Goal: Information Seeking & Learning: Find specific fact

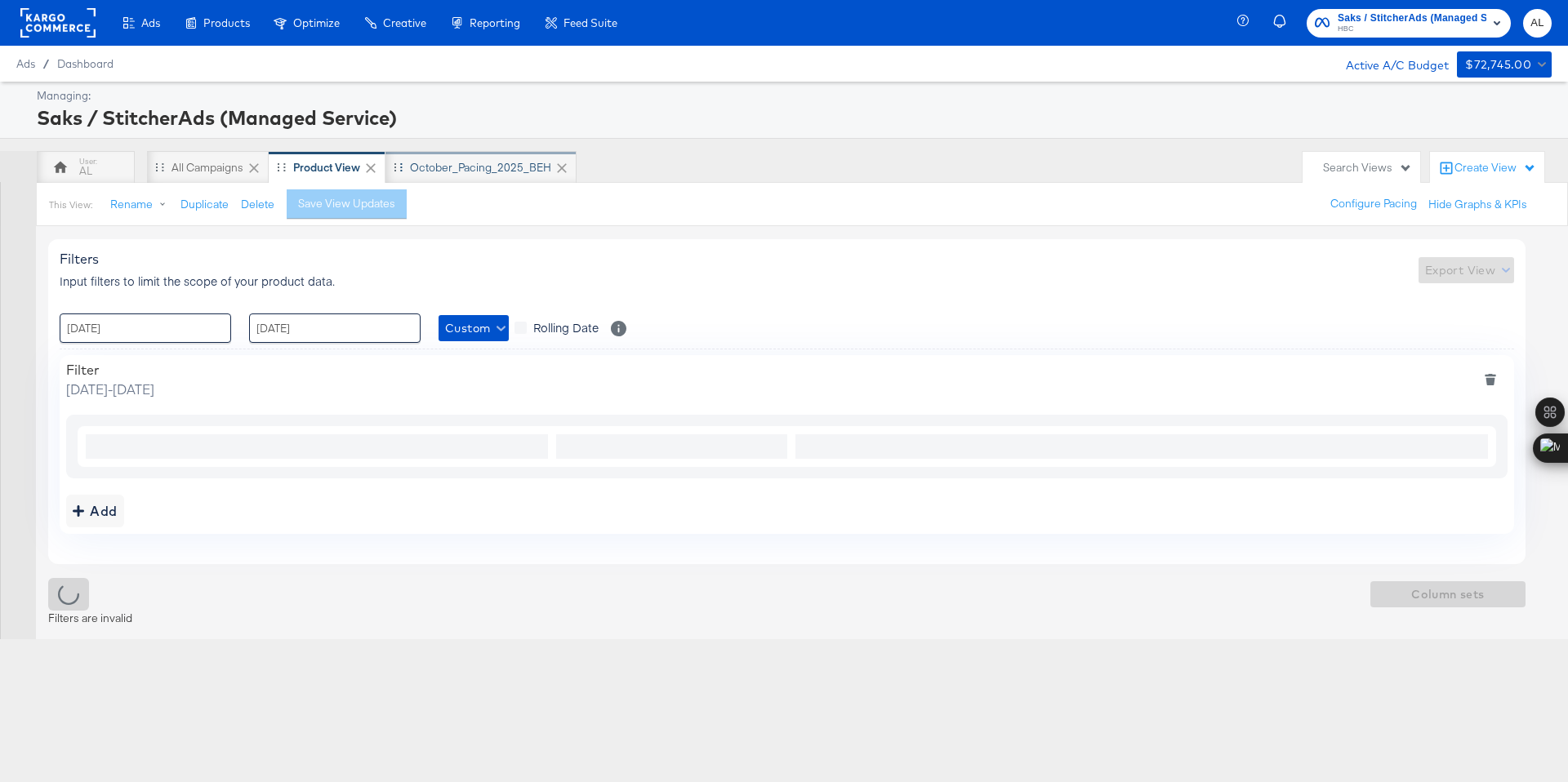
click at [434, 167] on div "October_Pacing_2025_BEH" at bounding box center [481, 167] width 141 height 15
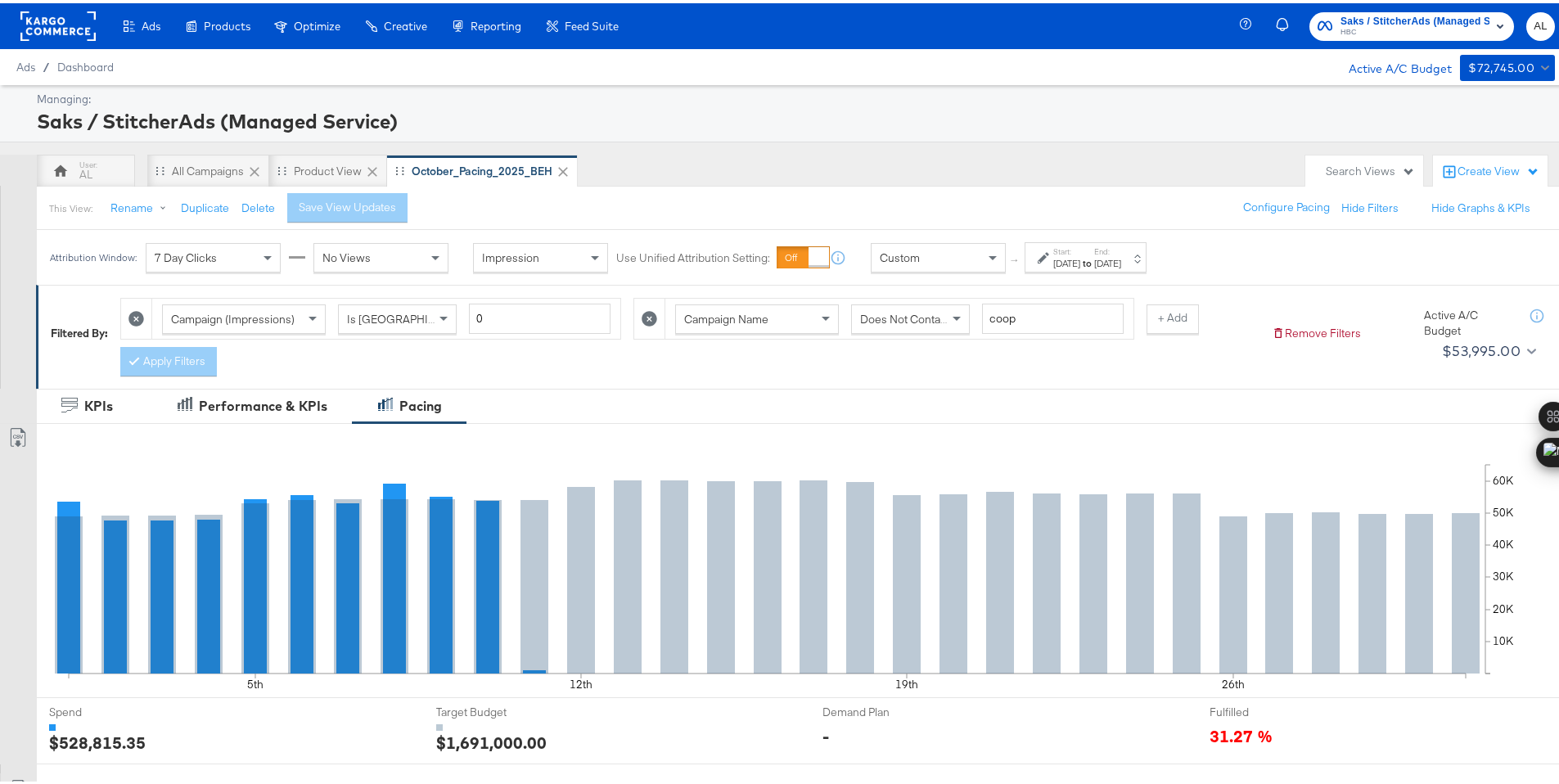
click at [964, 260] on div "Custom" at bounding box center [938, 254] width 133 height 28
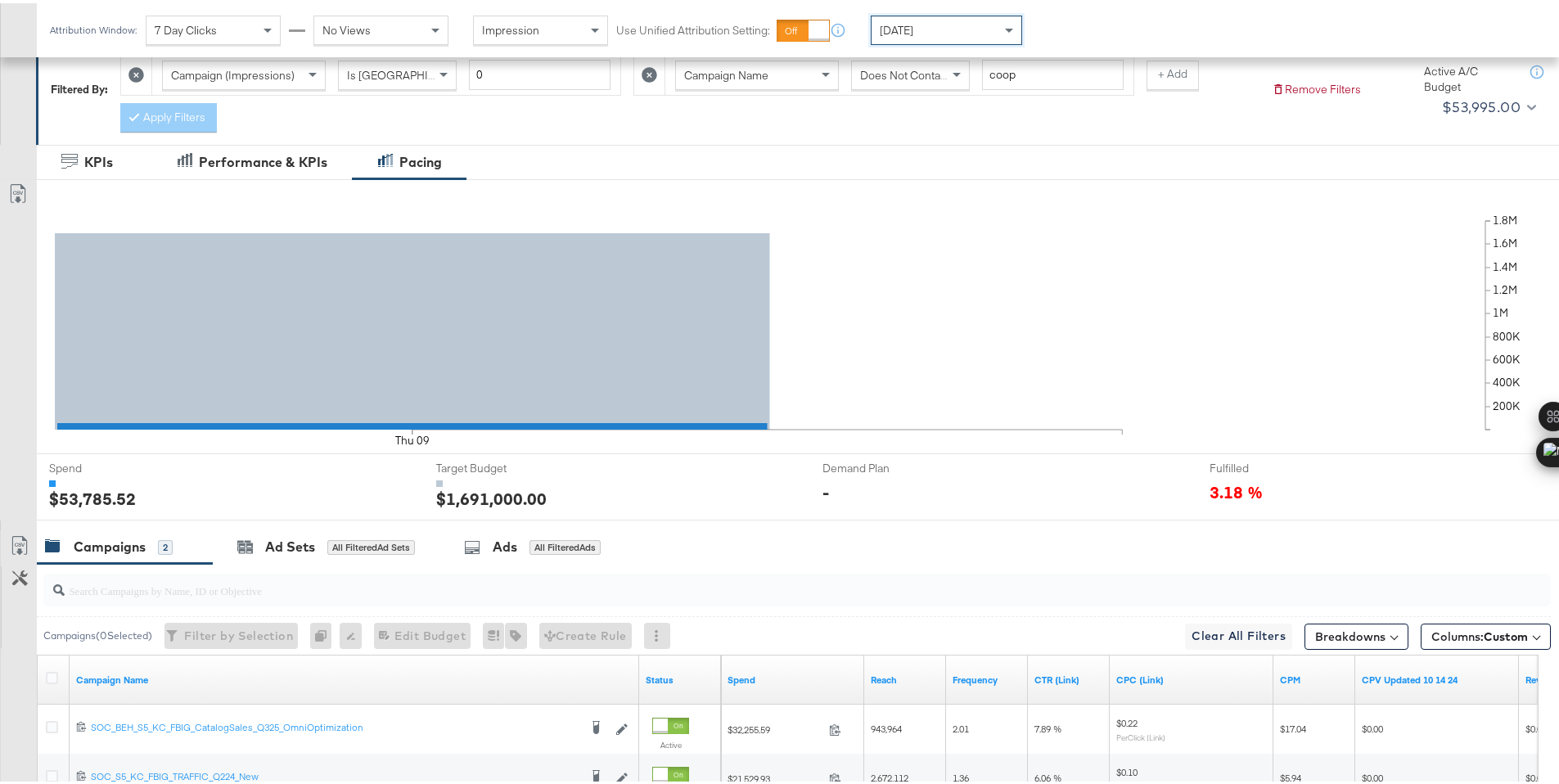
scroll to position [428, 0]
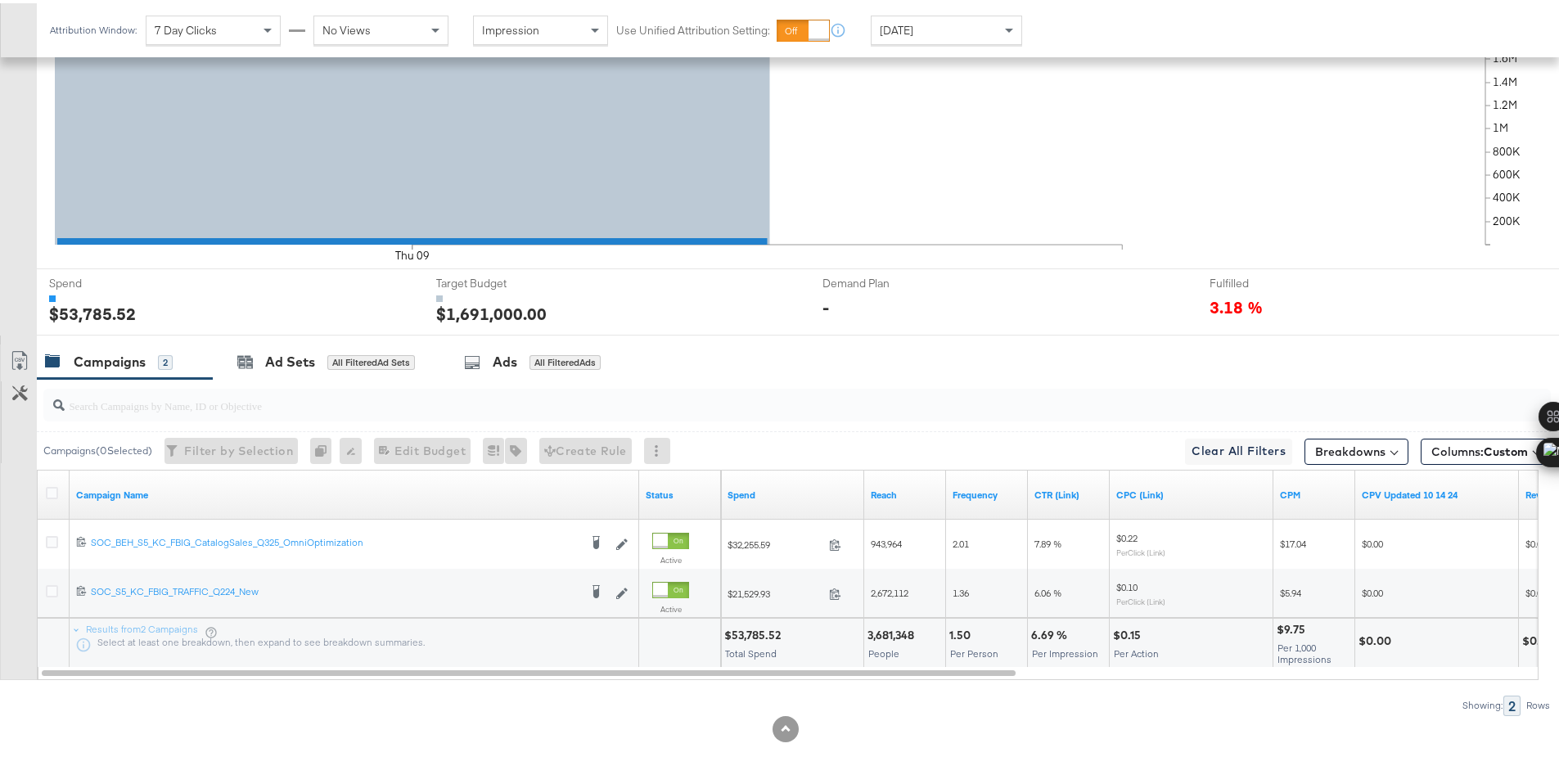
click at [754, 635] on div "$53,785.52" at bounding box center [755, 632] width 62 height 15
copy div "53,785.52"
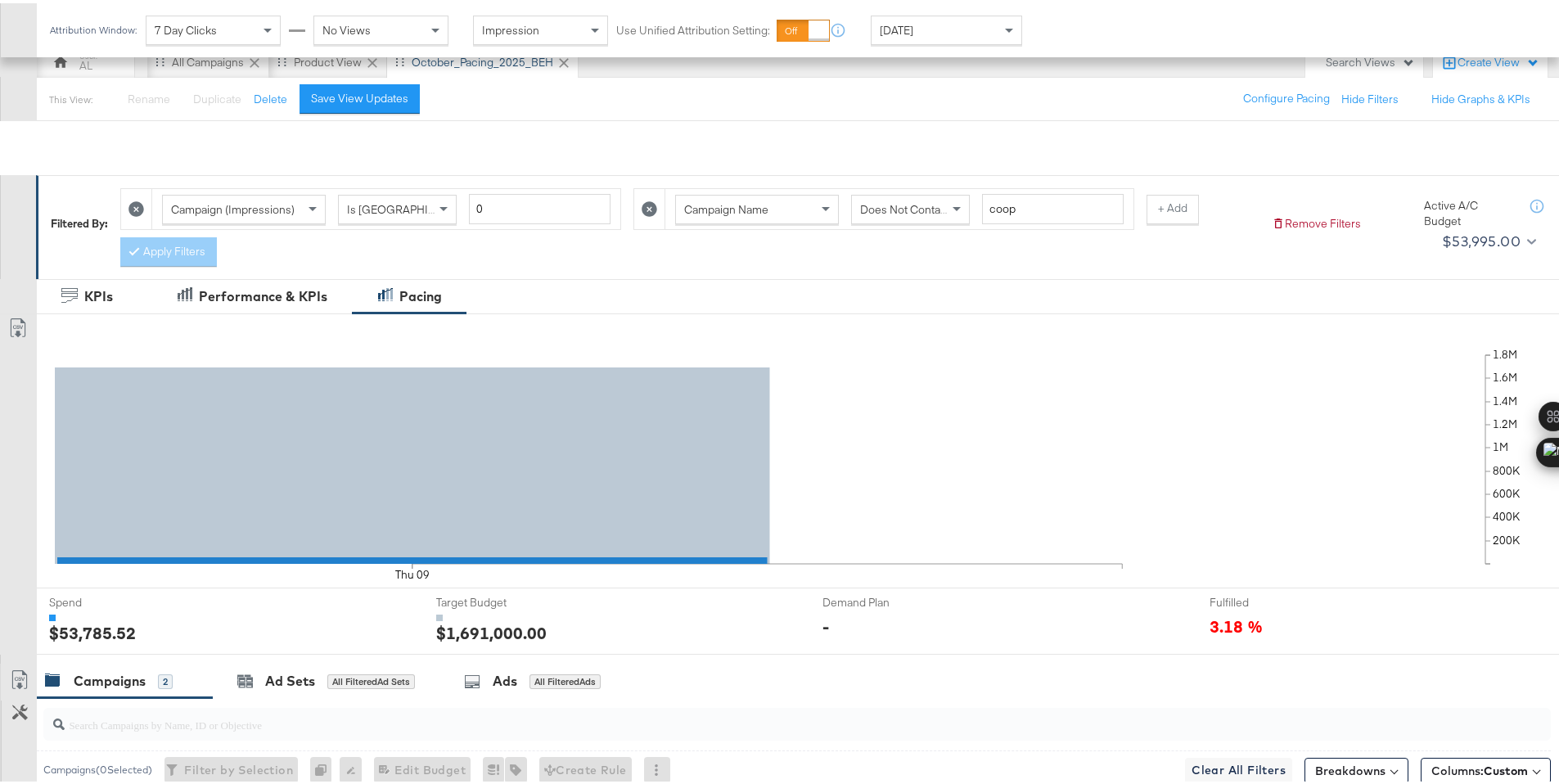
scroll to position [0, 0]
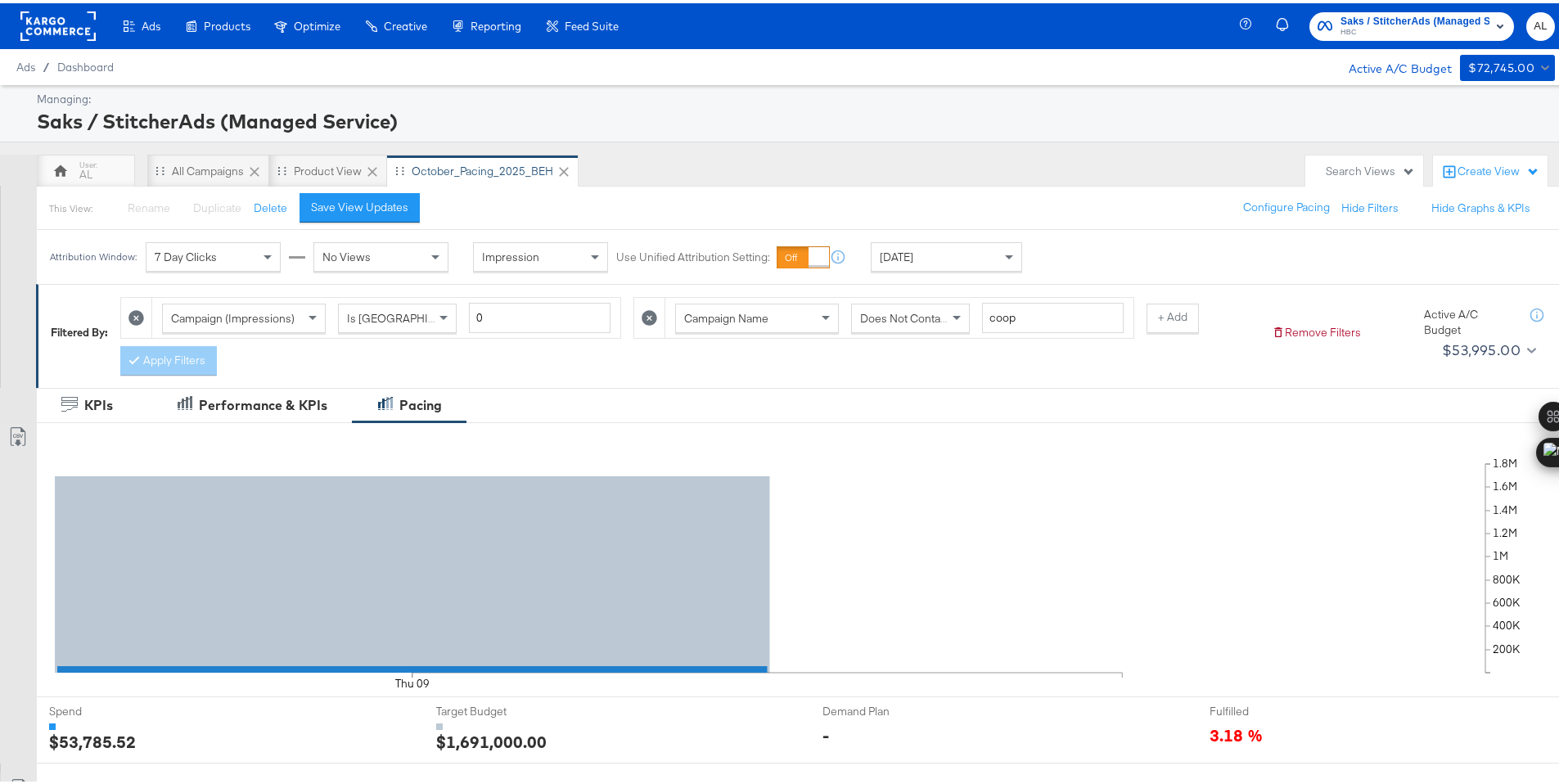
click at [48, 23] on rect at bounding box center [58, 23] width 75 height 30
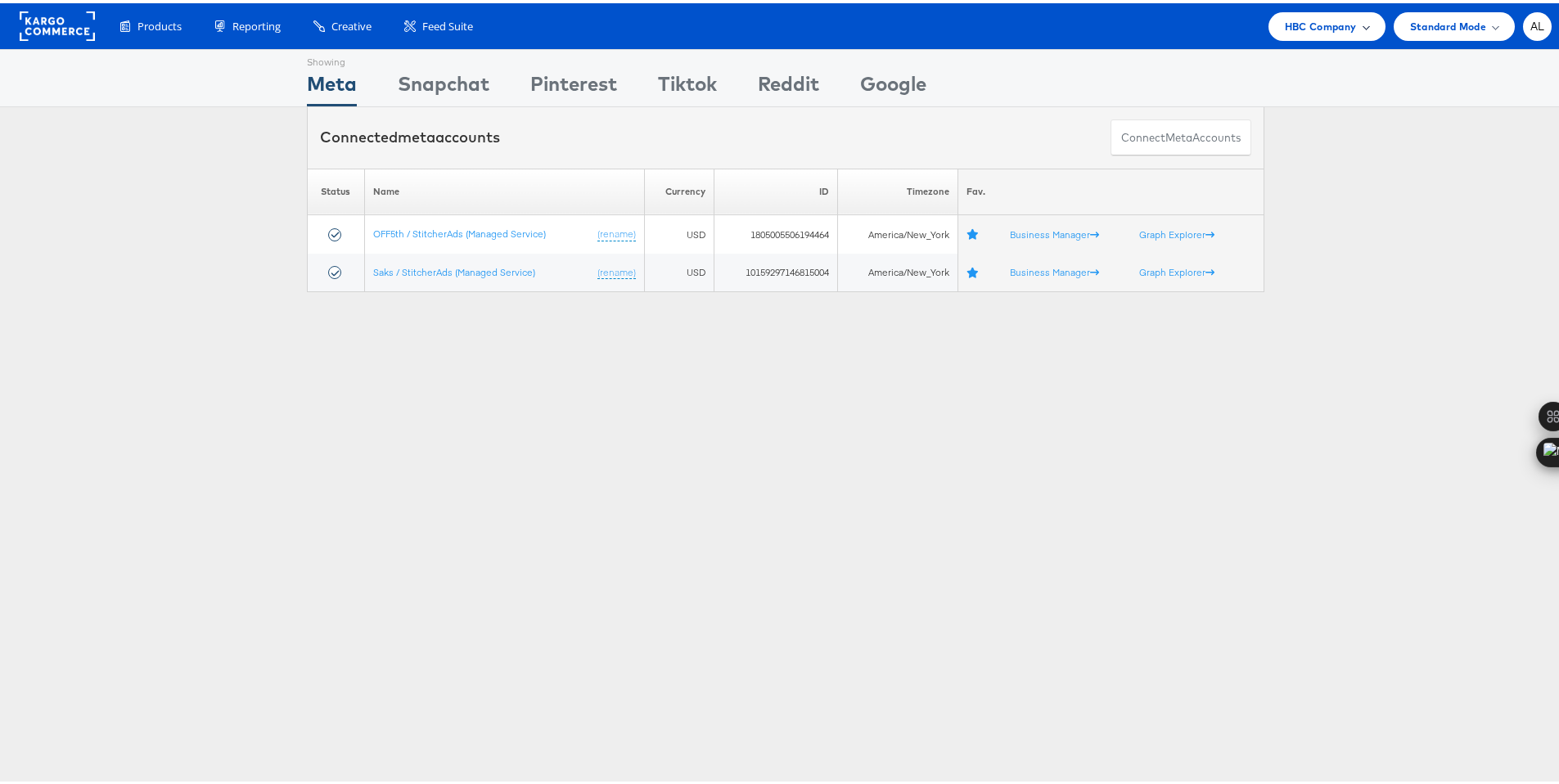
click at [1325, 10] on div "HBC Company" at bounding box center [1326, 24] width 117 height 29
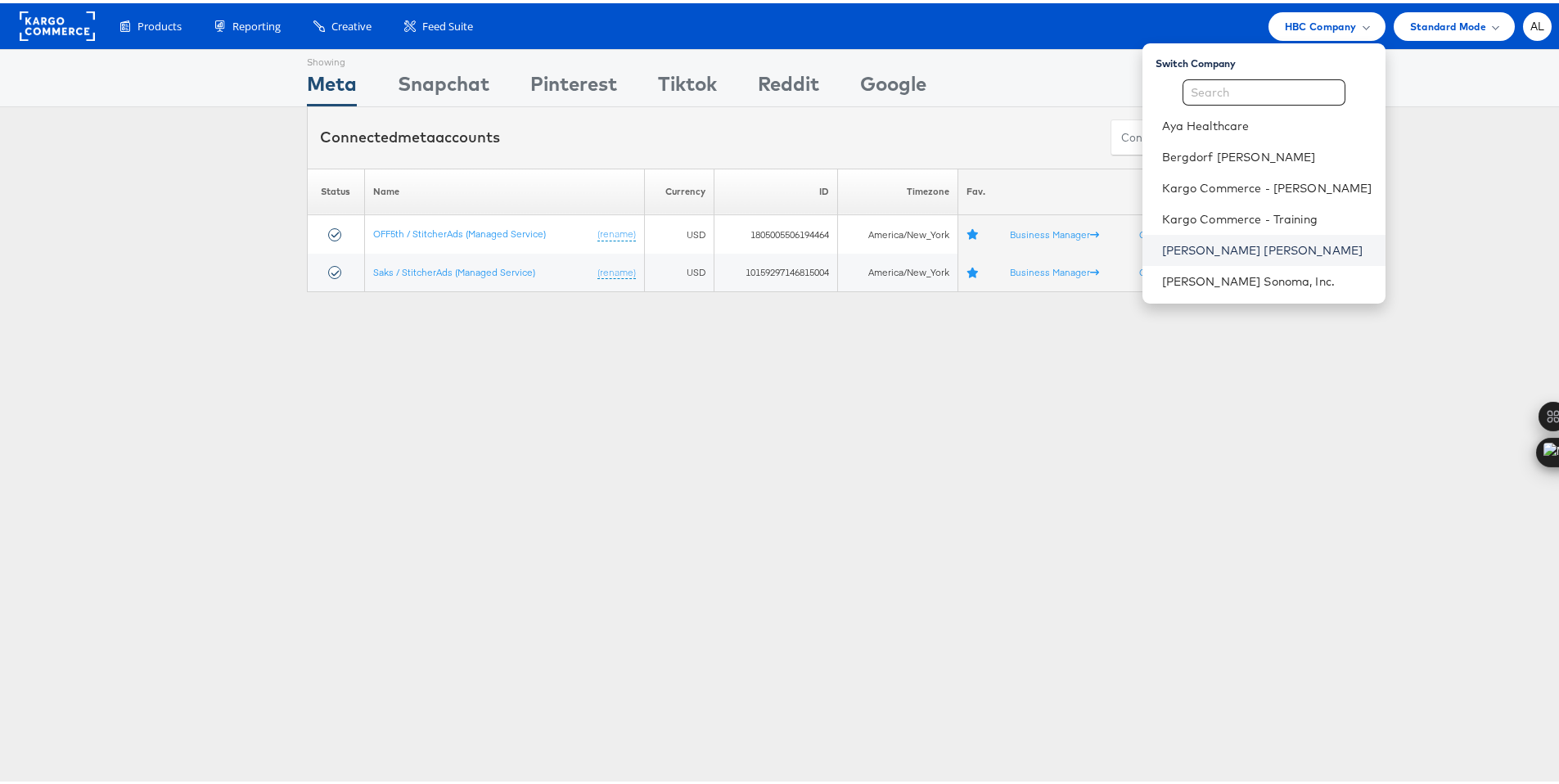
click at [1217, 247] on link "[PERSON_NAME] [PERSON_NAME]" at bounding box center [1267, 247] width 210 height 16
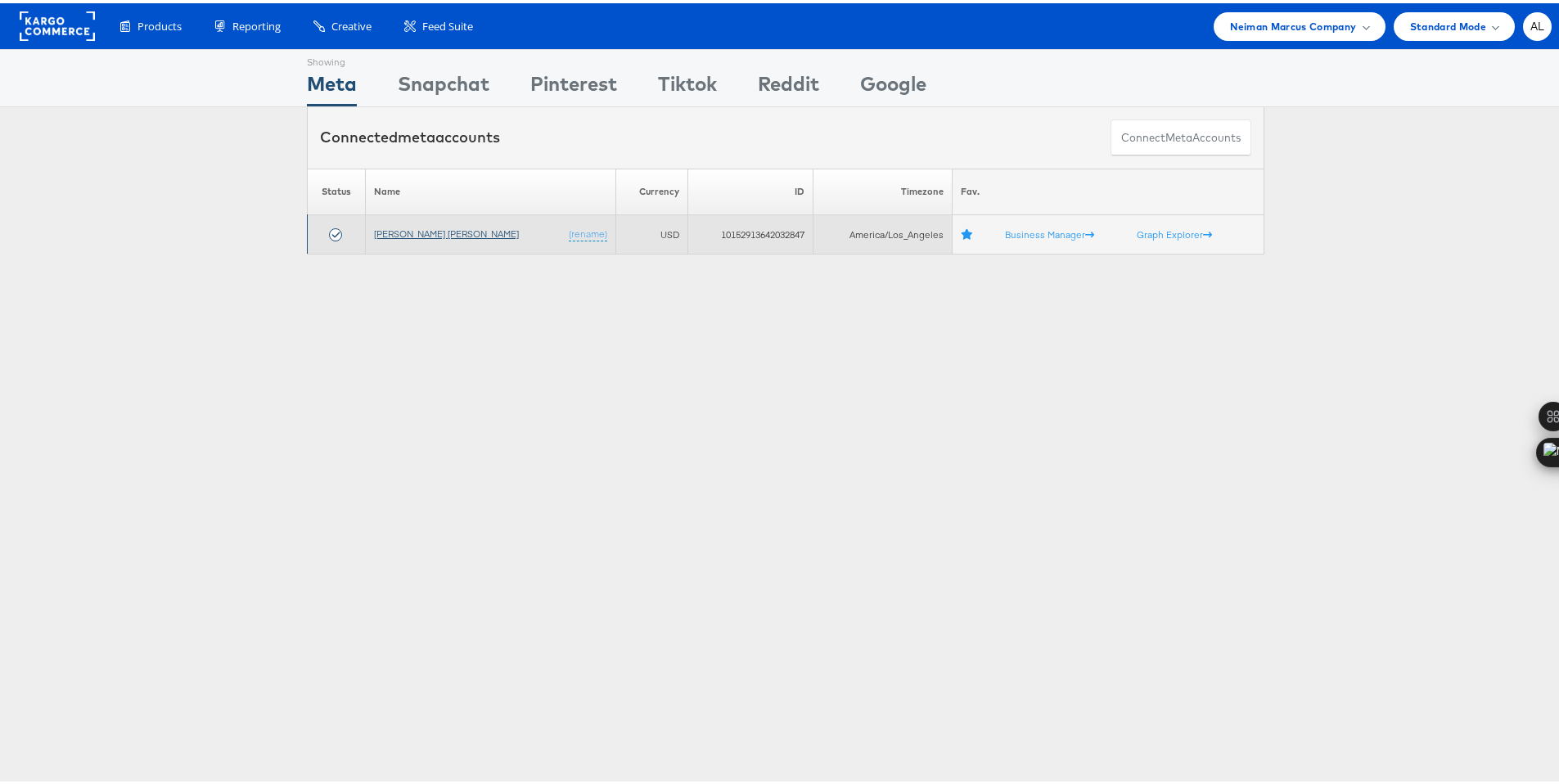
click at [397, 226] on link "[PERSON_NAME] [PERSON_NAME]" at bounding box center [446, 231] width 145 height 13
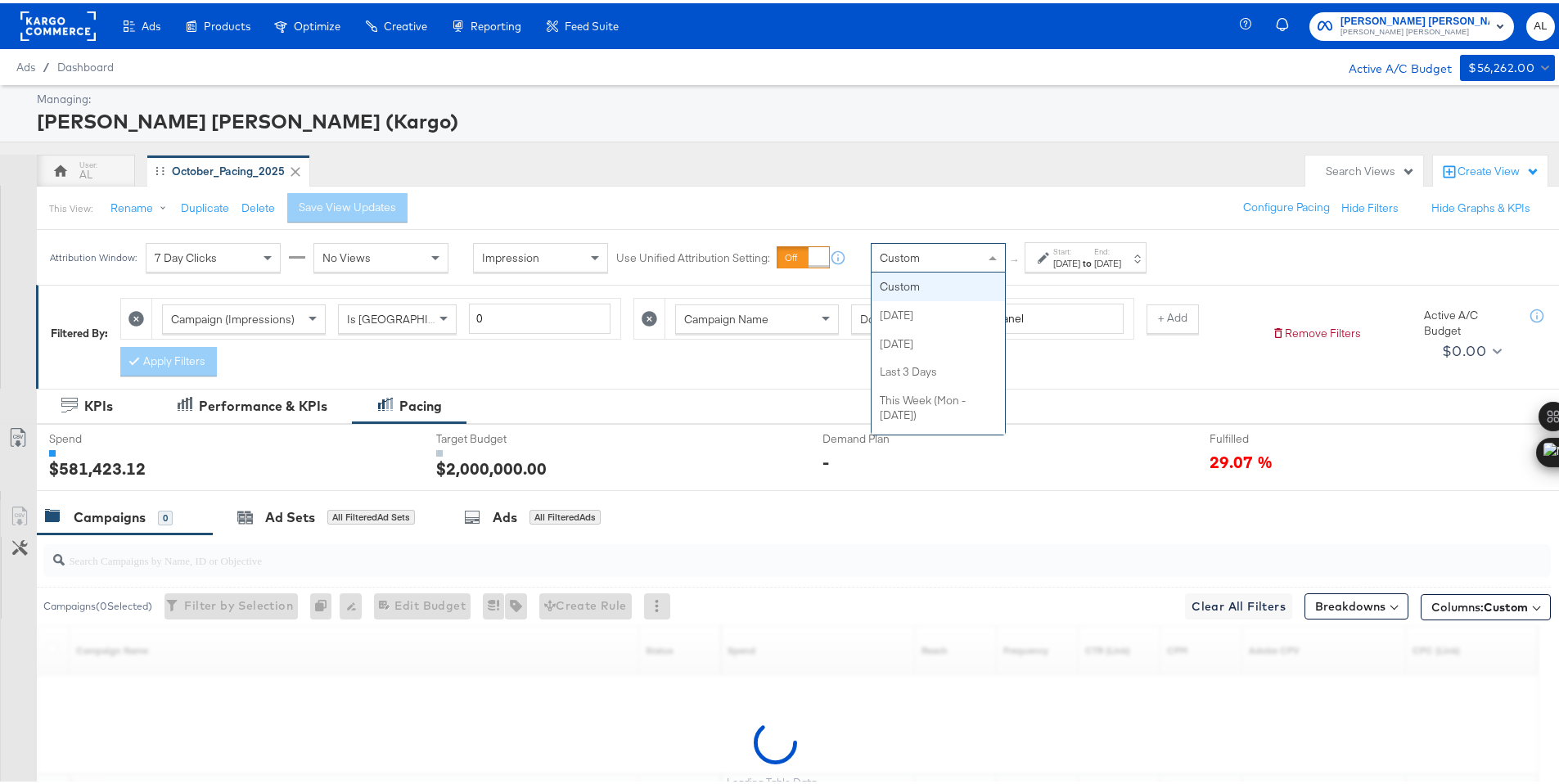
click at [979, 250] on div "Custom" at bounding box center [938, 254] width 133 height 28
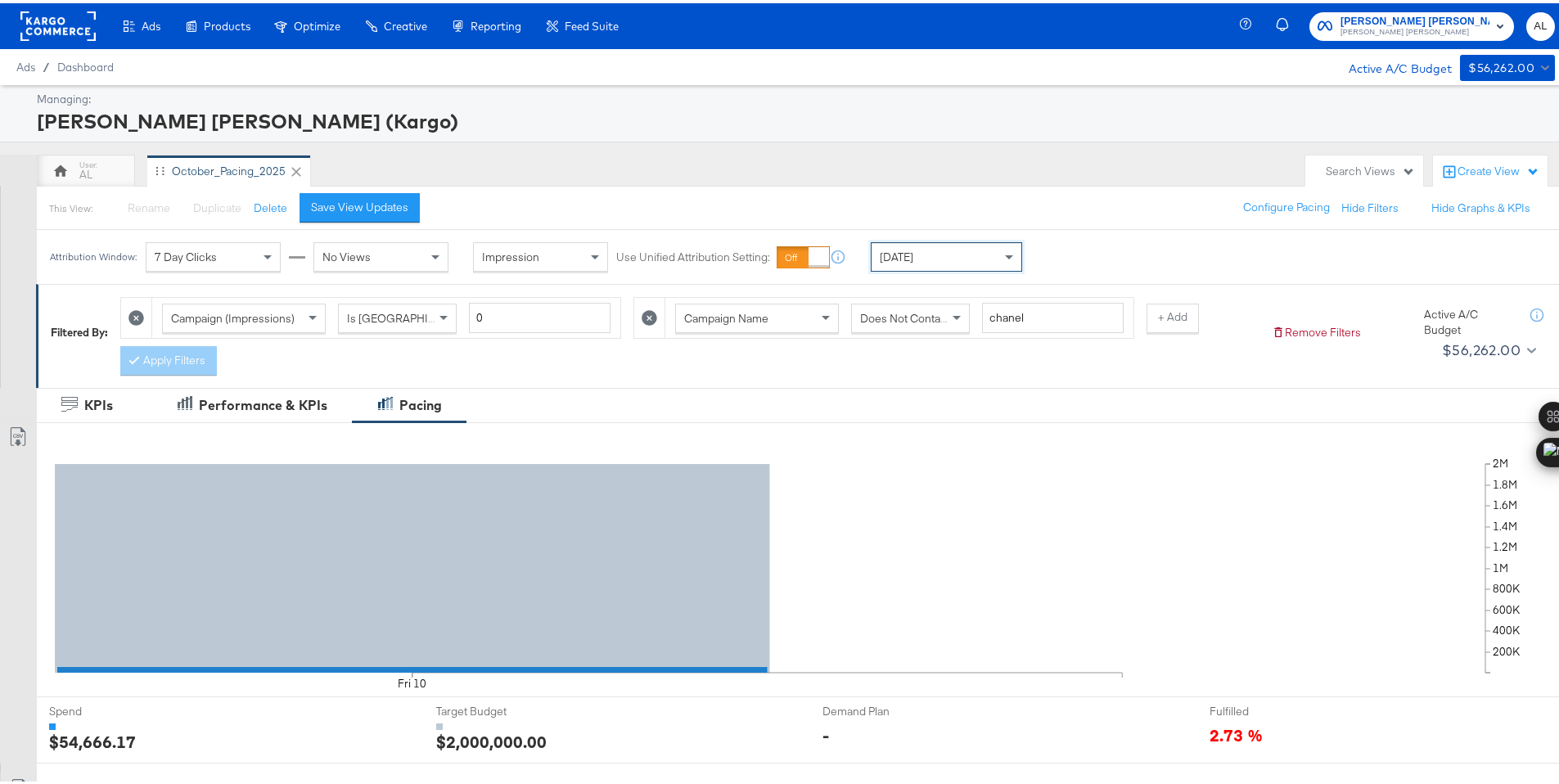
scroll to position [477, 0]
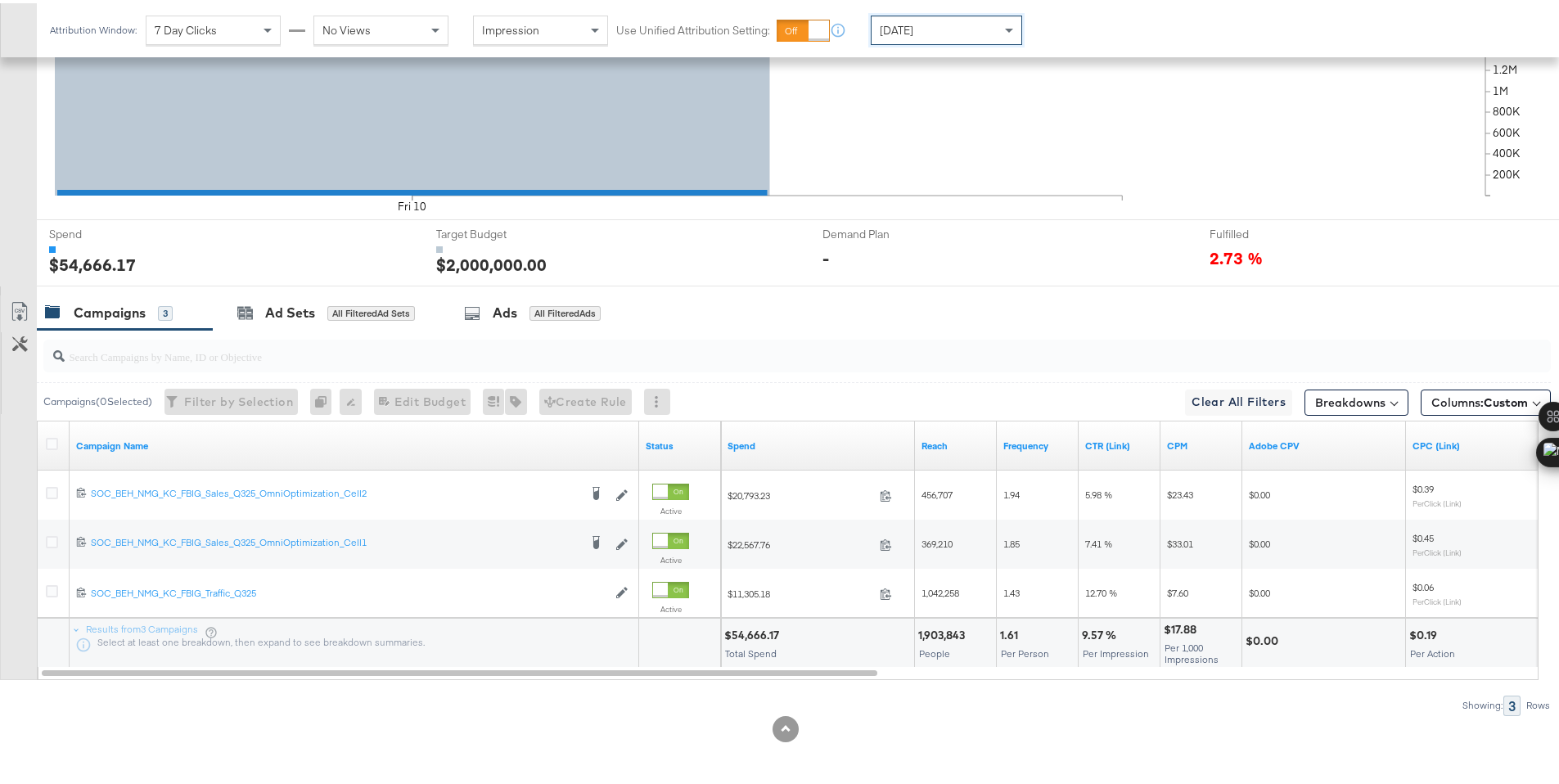
click at [770, 627] on div "$54,666.17" at bounding box center [754, 632] width 60 height 15
copy div "54,666.17"
click at [952, 36] on div "[DATE]" at bounding box center [946, 26] width 149 height 28
click at [752, 631] on div "$60,023.87" at bounding box center [756, 632] width 63 height 15
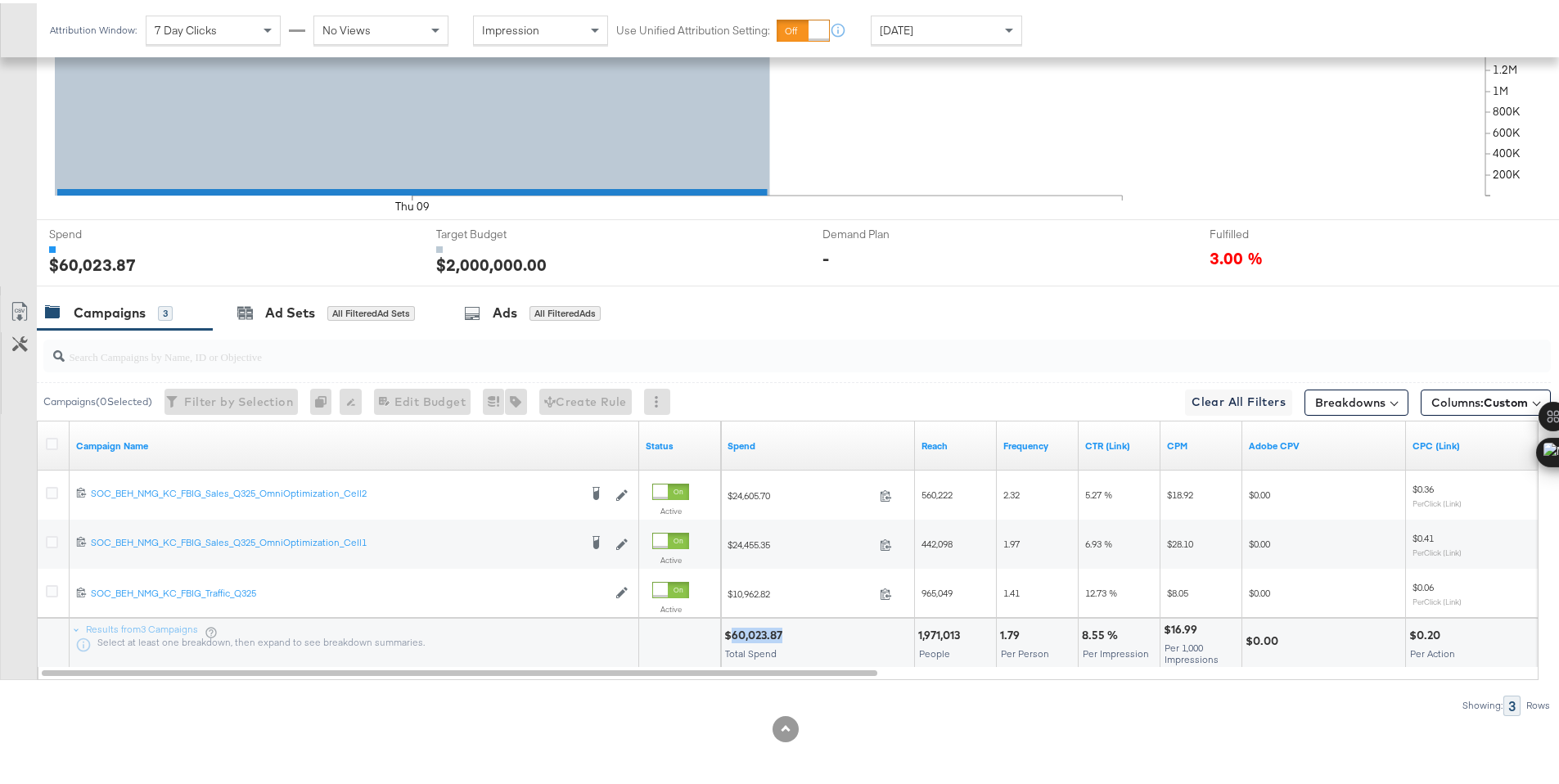
click at [752, 632] on div "$60,023.87" at bounding box center [756, 632] width 63 height 15
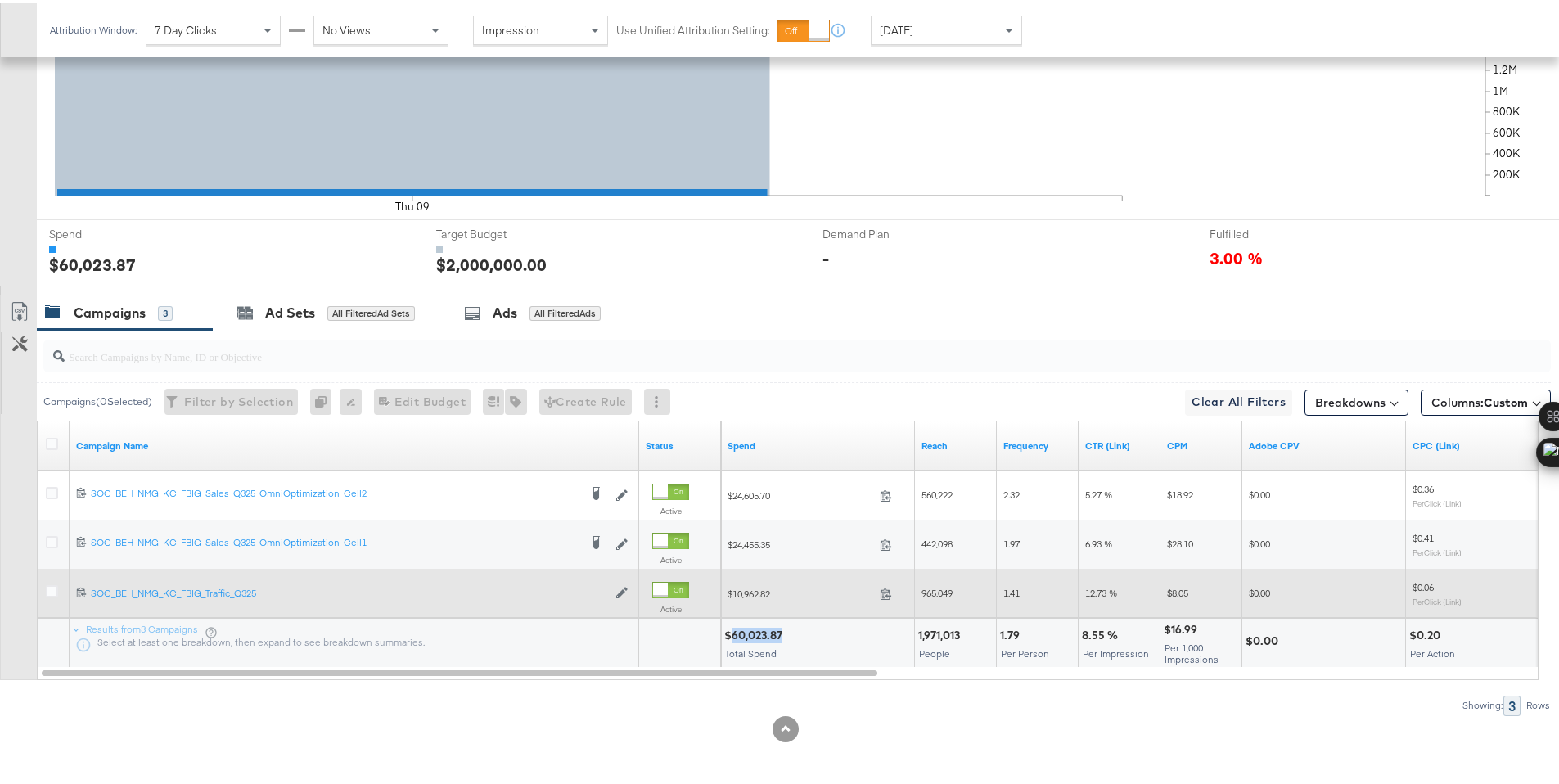
copy div "60,023.87"
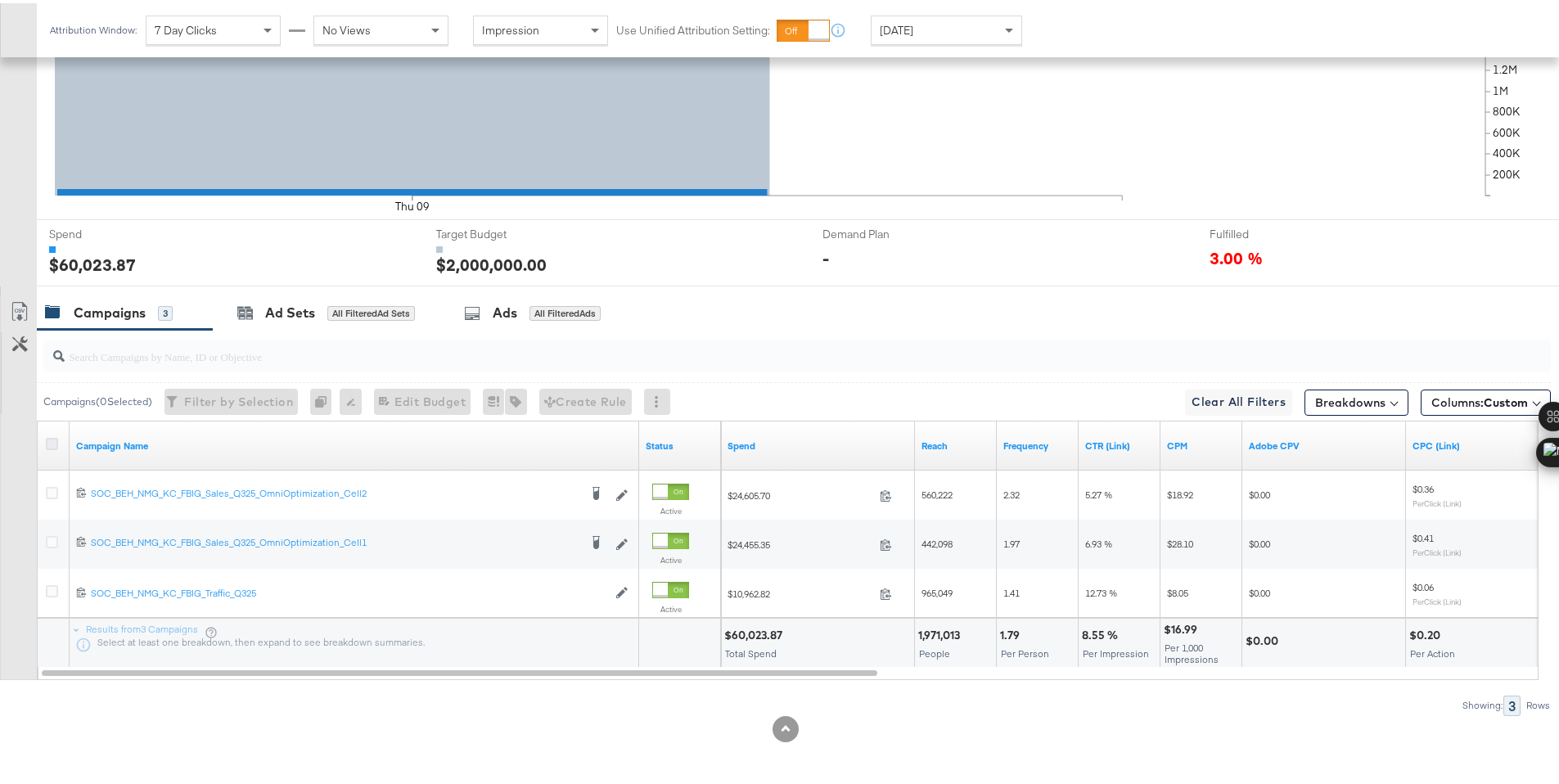
click at [53, 441] on icon at bounding box center [53, 441] width 13 height 13
click at [0, 0] on input "checkbox" at bounding box center [0, 0] width 0 height 0
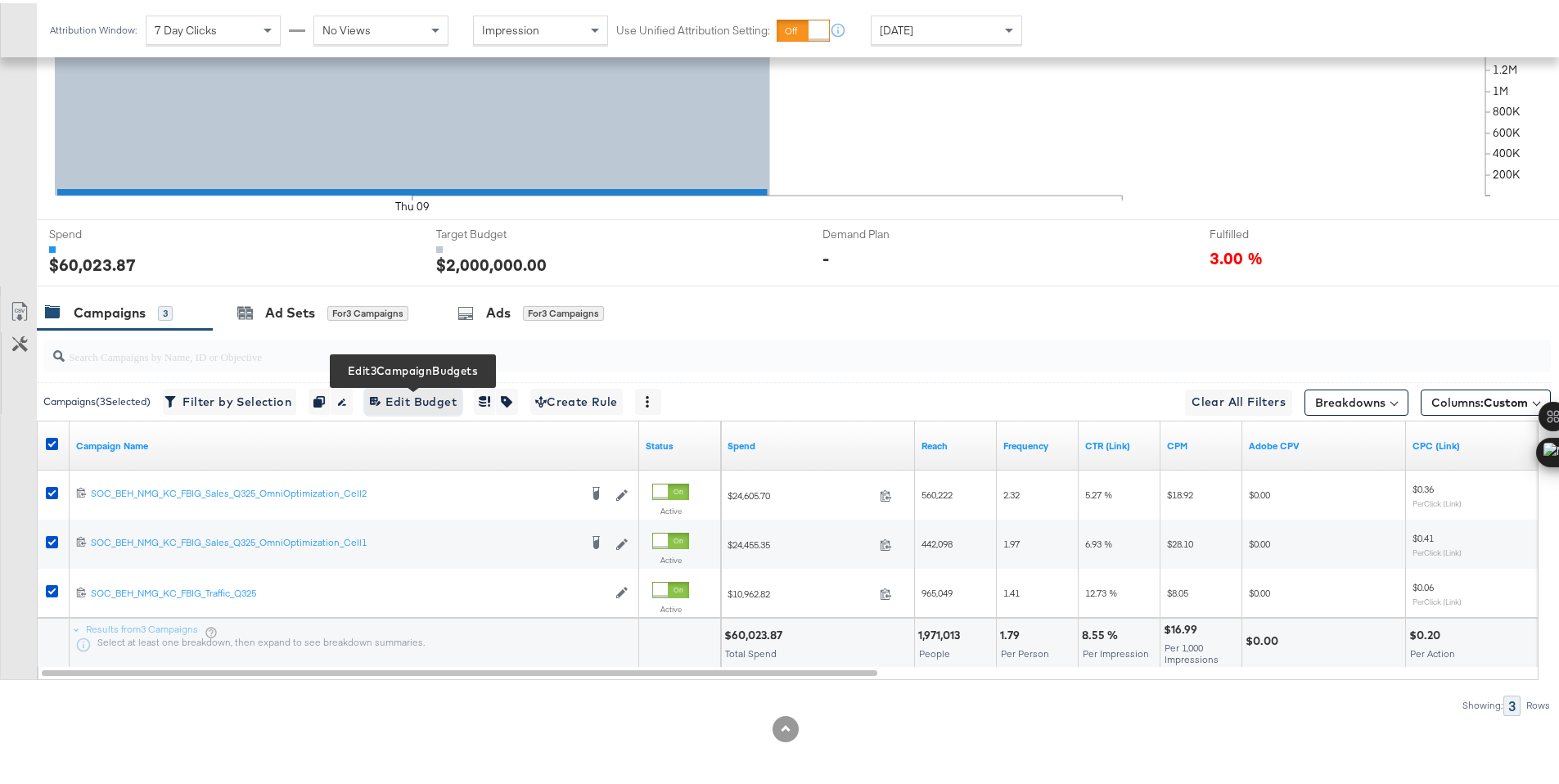
click at [412, 408] on span "Edit 3 Campaign Budgets Edit Budget" at bounding box center [414, 398] width 87 height 21
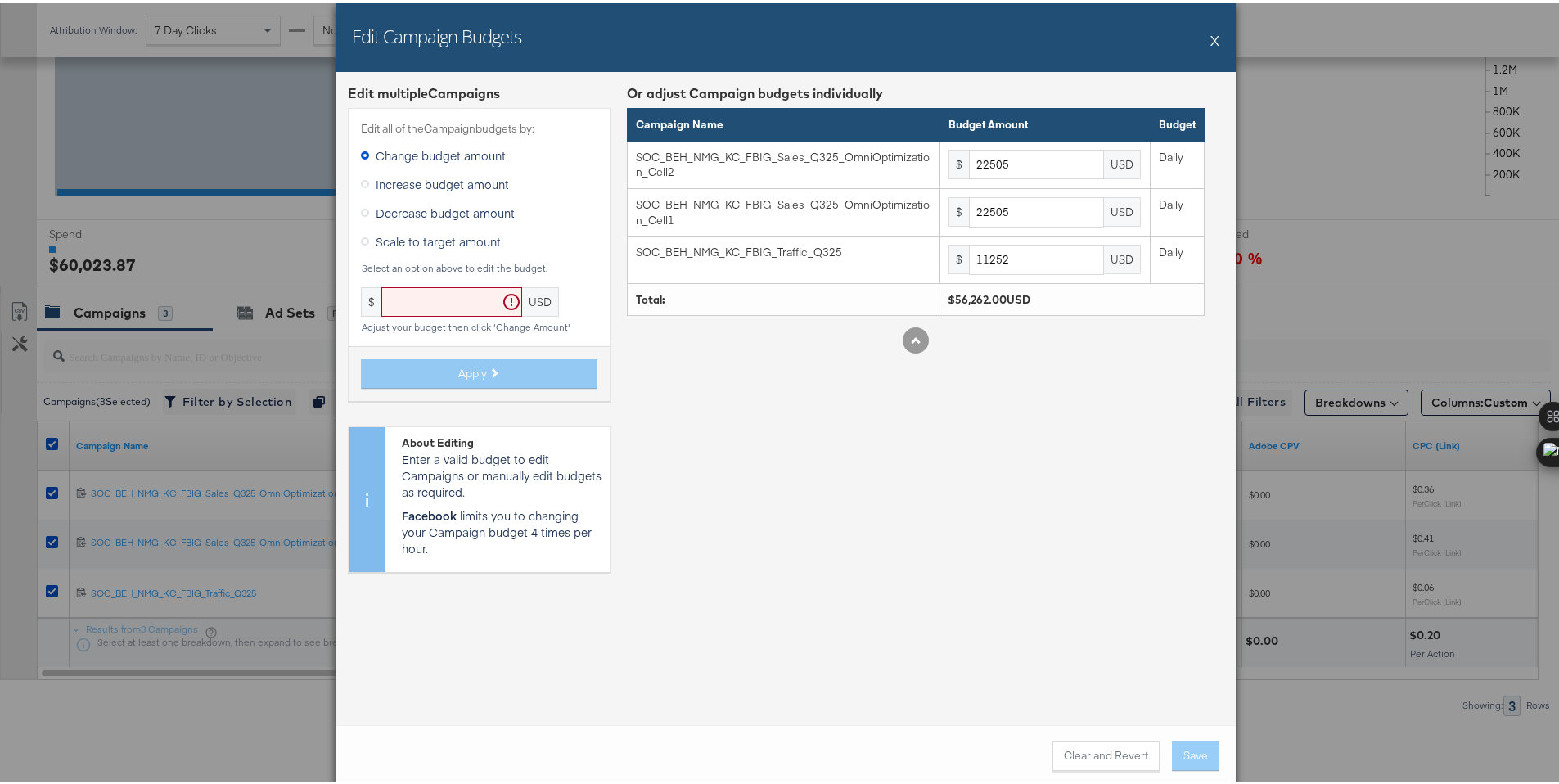
click at [1210, 38] on button "X" at bounding box center [1215, 37] width 9 height 33
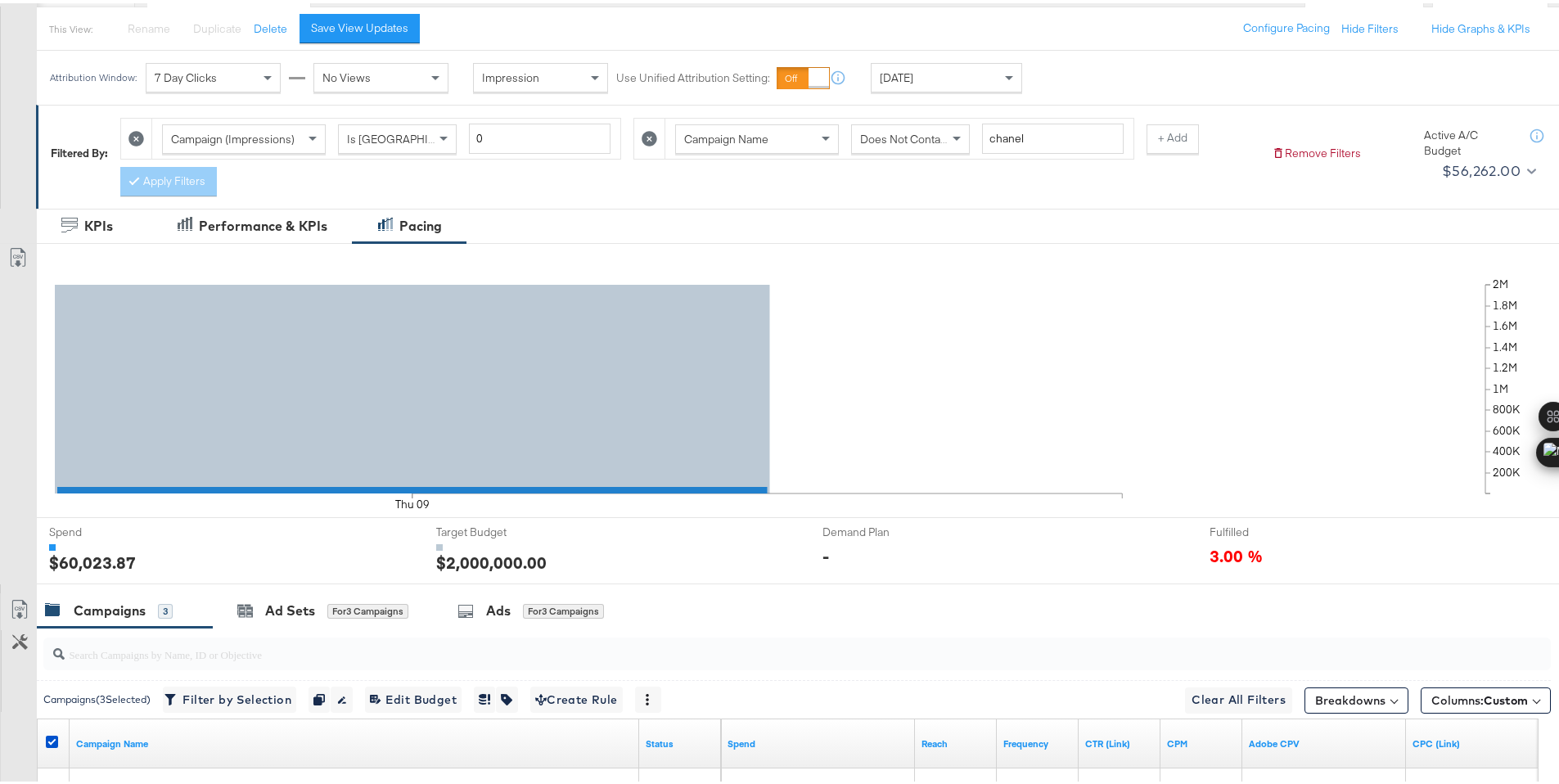
scroll to position [0, 0]
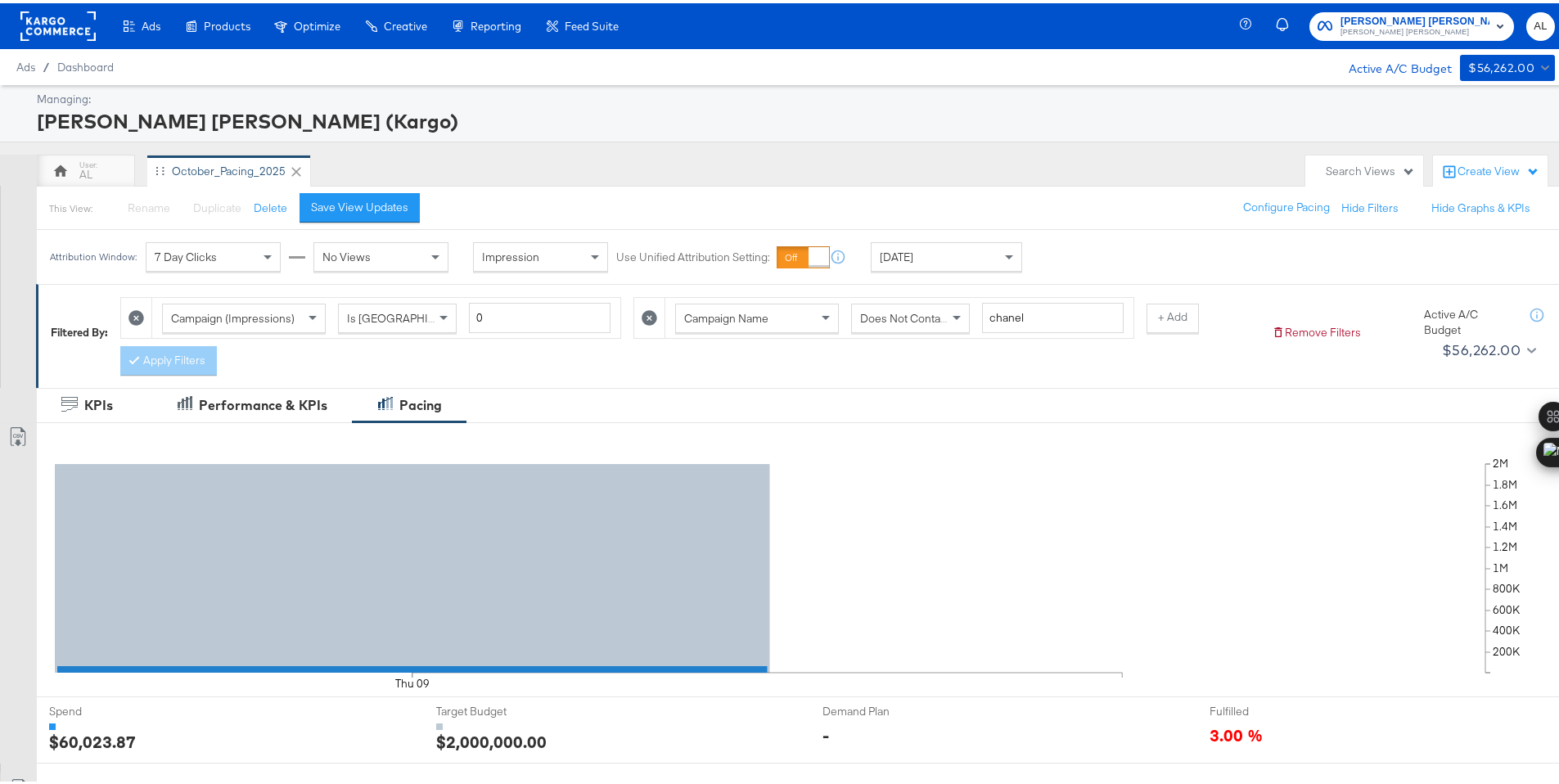
click at [53, 22] on rect at bounding box center [58, 23] width 75 height 30
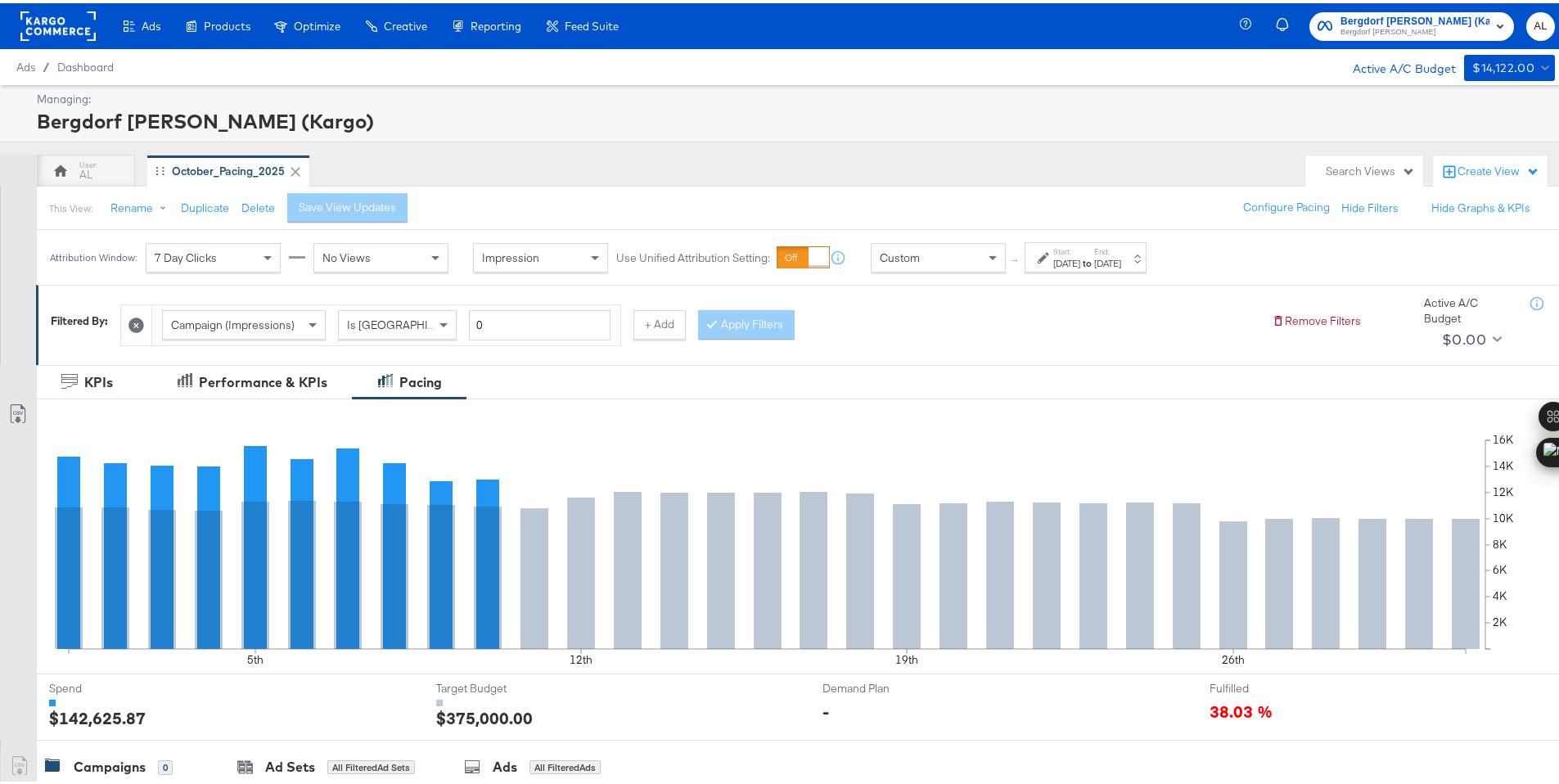
click at [979, 264] on div "Custom" at bounding box center [938, 254] width 133 height 28
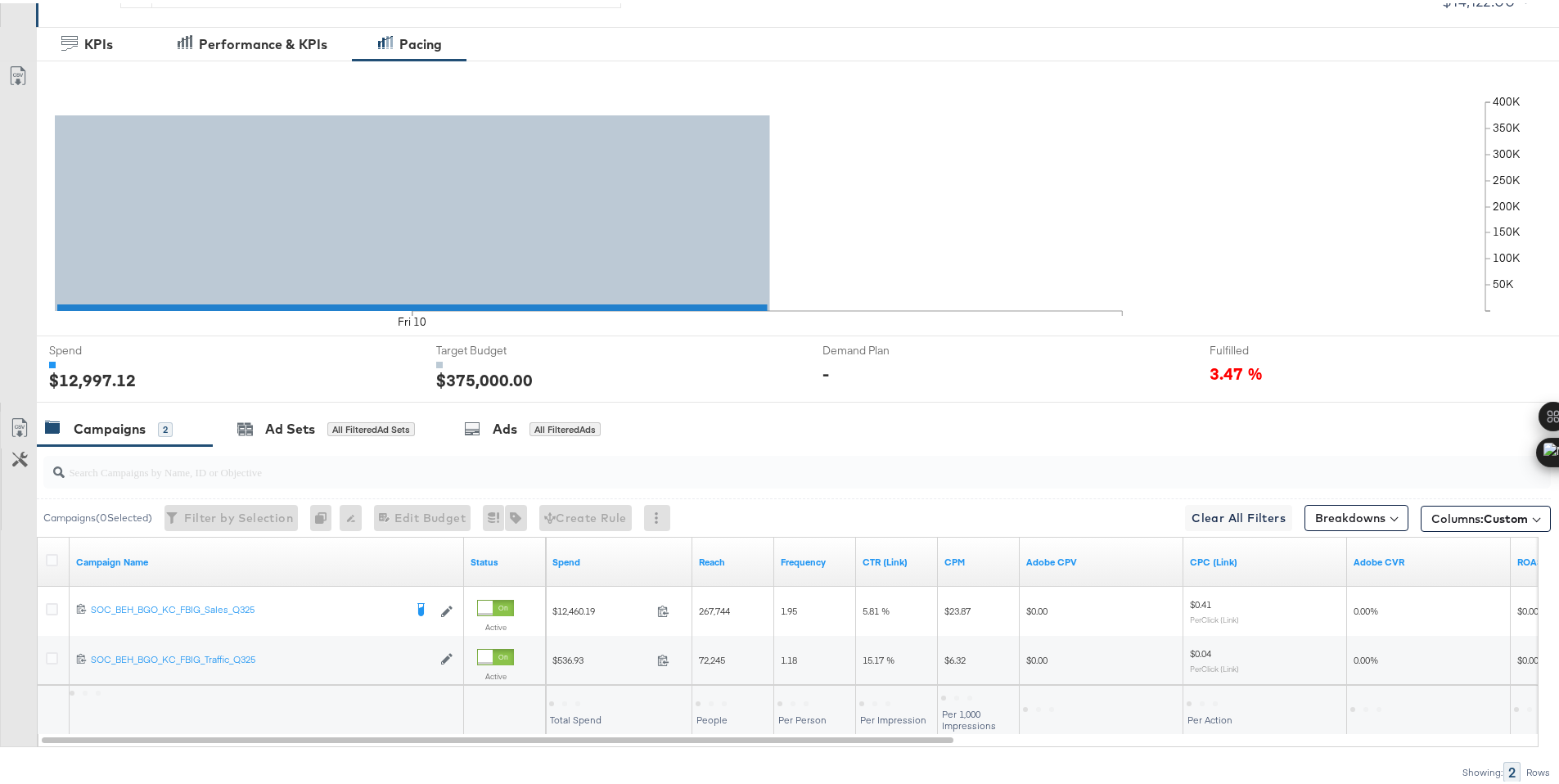
scroll to position [405, 0]
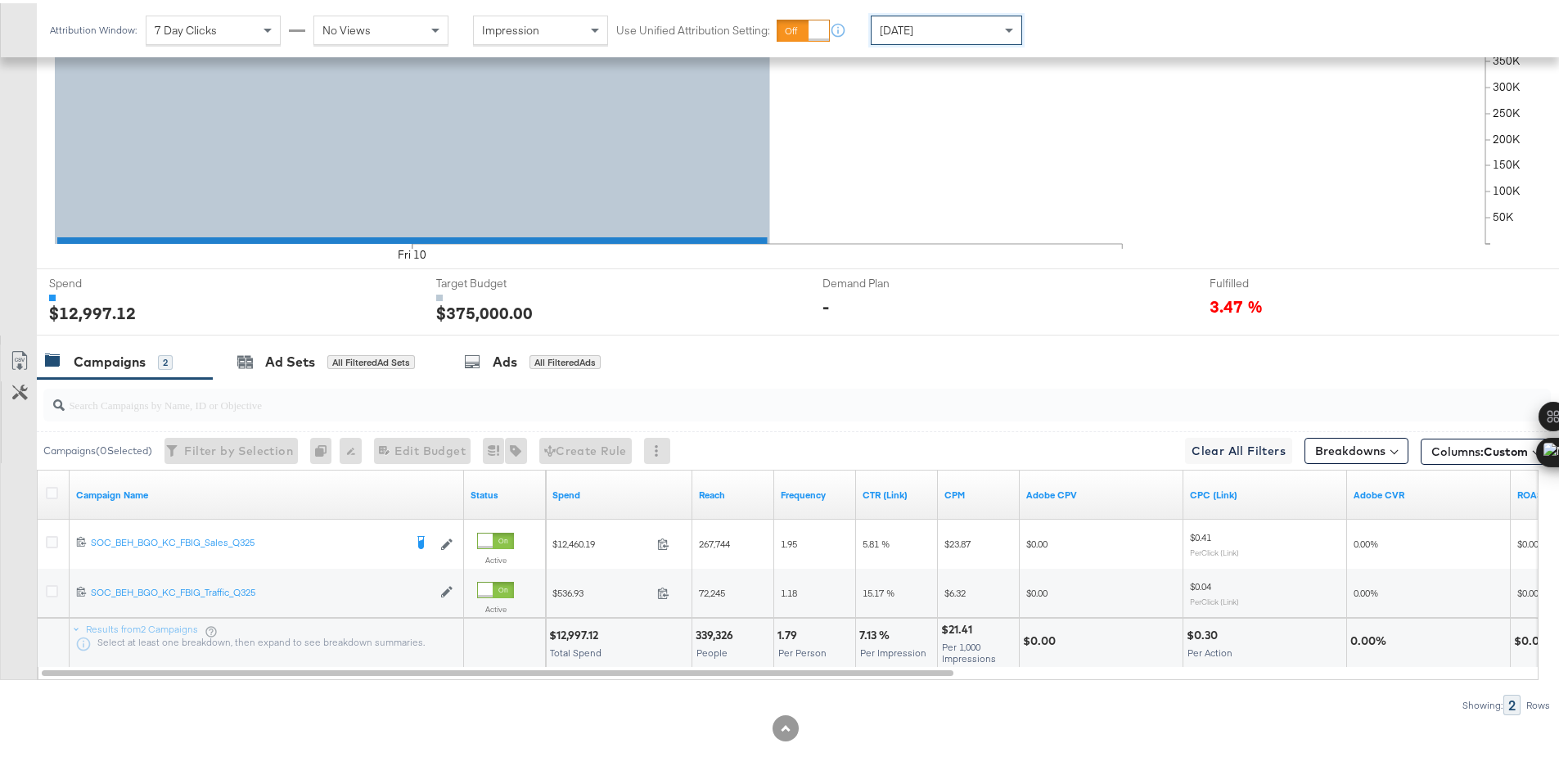
click at [580, 634] on div "$12,997.12" at bounding box center [577, 632] width 54 height 15
copy div "12,997.12"
click at [947, 27] on div "[DATE]" at bounding box center [946, 26] width 149 height 28
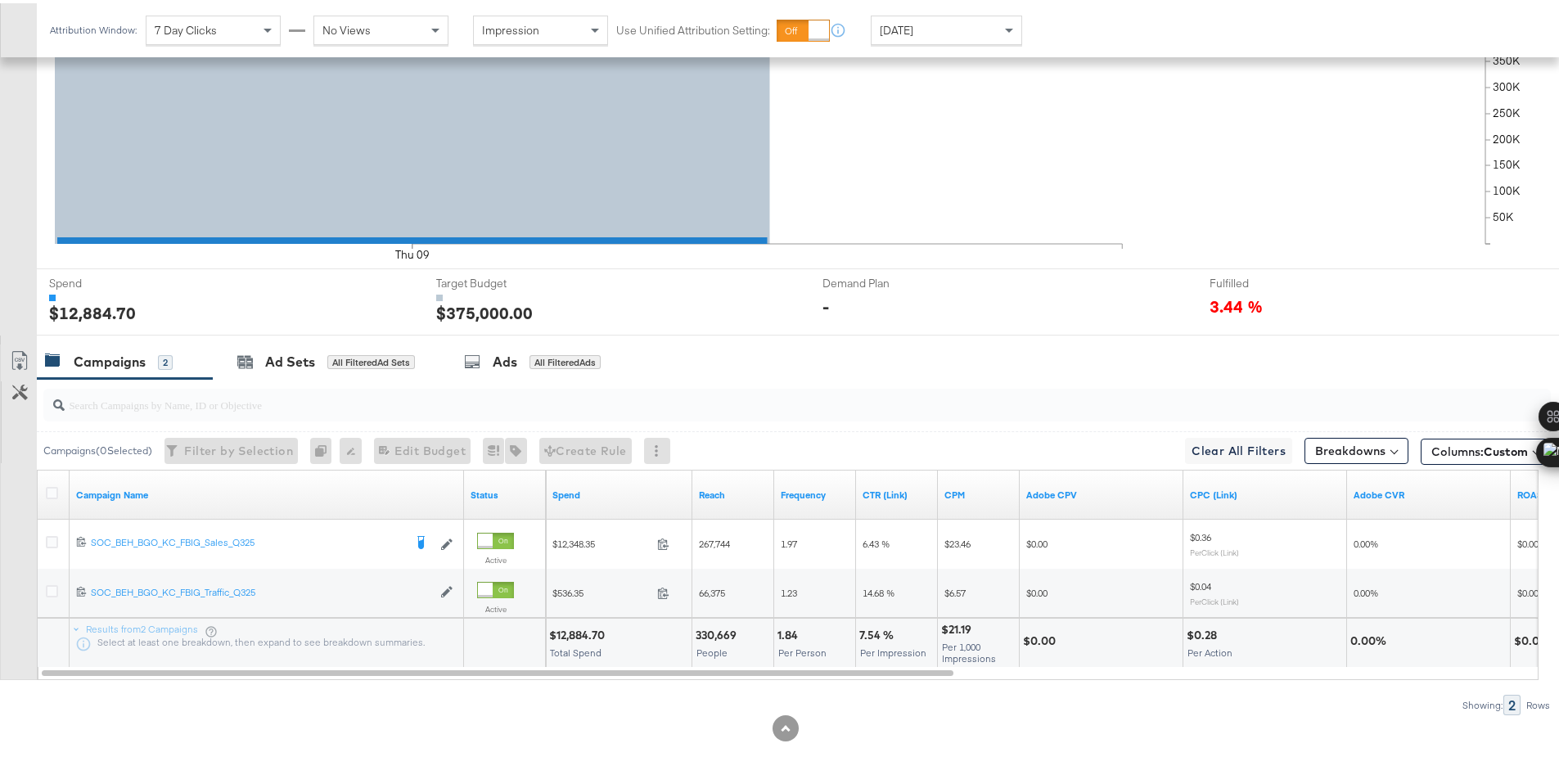
click at [579, 634] on div "$12,884.70" at bounding box center [579, 632] width 61 height 15
copy div "12,884.70"
